Goal: Transaction & Acquisition: Download file/media

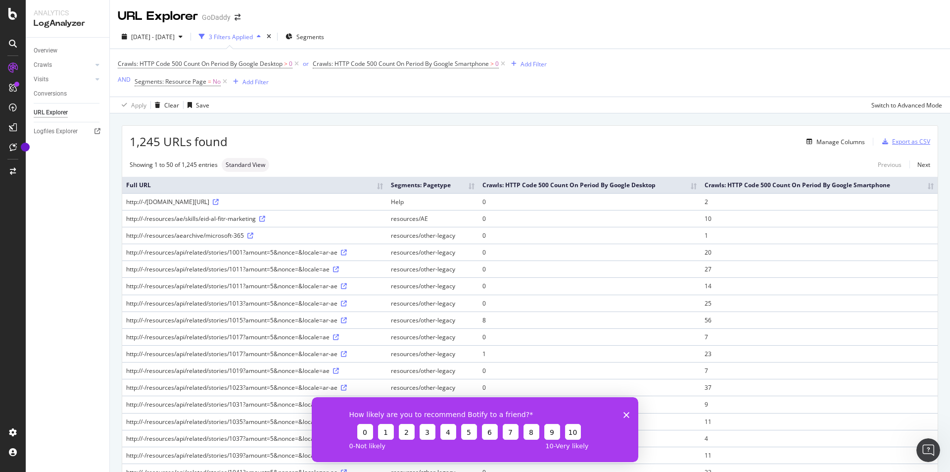
click at [904, 142] on div "Export as CSV" at bounding box center [911, 141] width 38 height 8
